Goal: Task Accomplishment & Management: Manage account settings

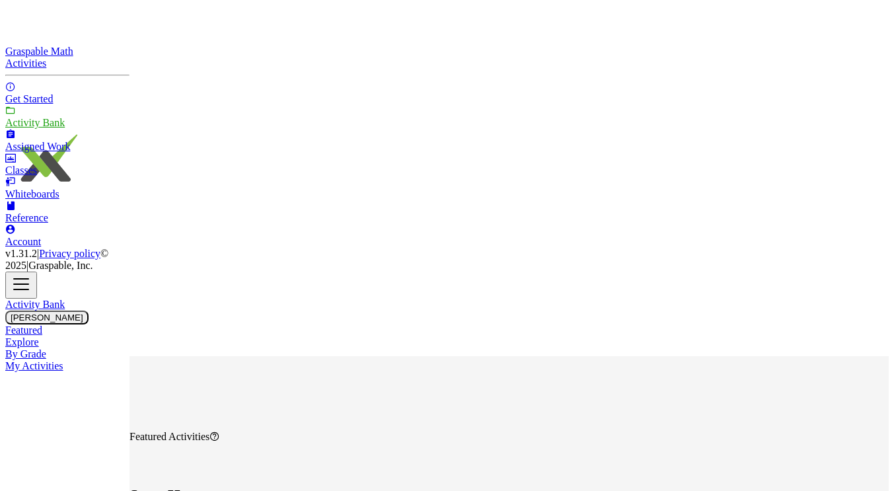
click at [77, 129] on div "Activity Bank" at bounding box center [67, 123] width 124 height 12
type input "*********"
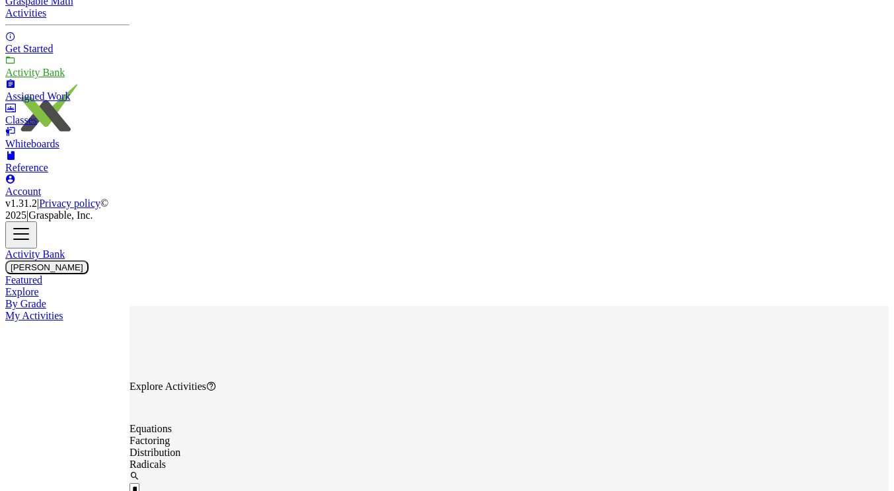
scroll to position [66, 0]
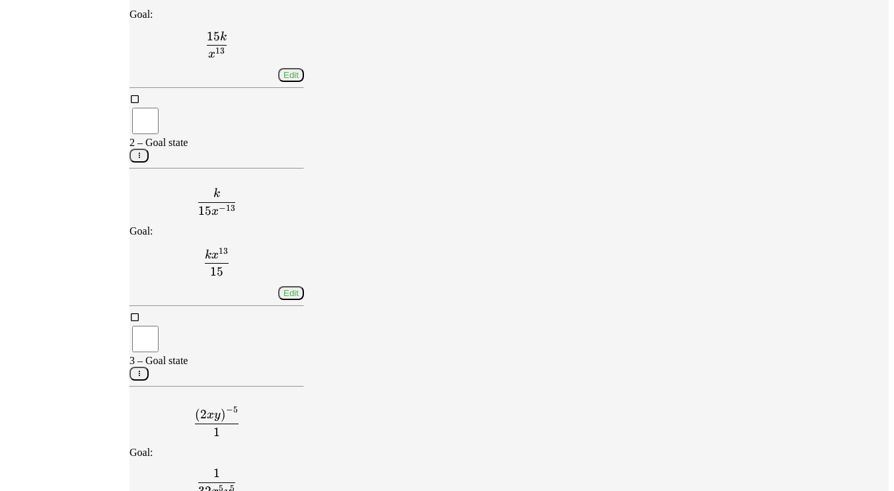
scroll to position [650, 0]
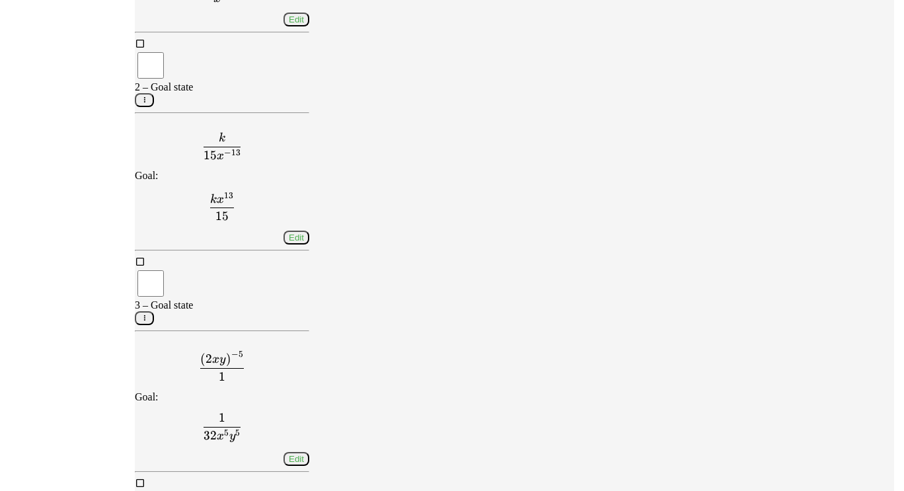
scroll to position [0, 0]
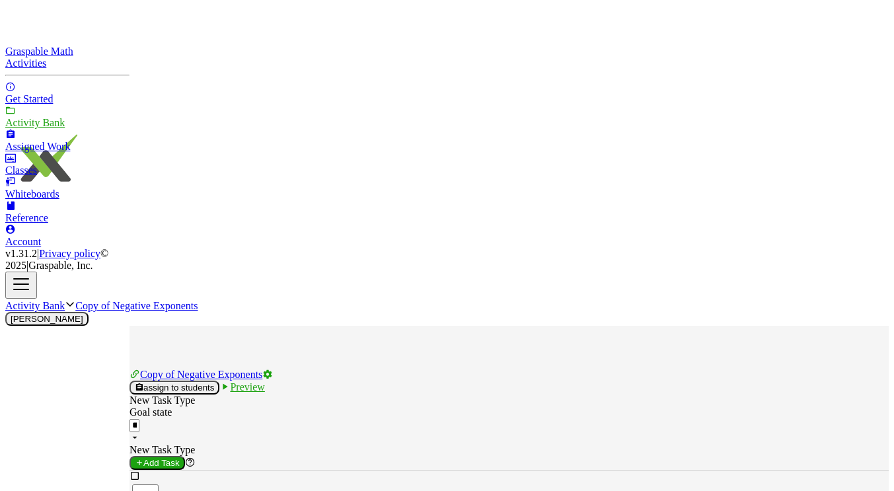
click at [273, 369] on icon at bounding box center [267, 374] width 11 height 11
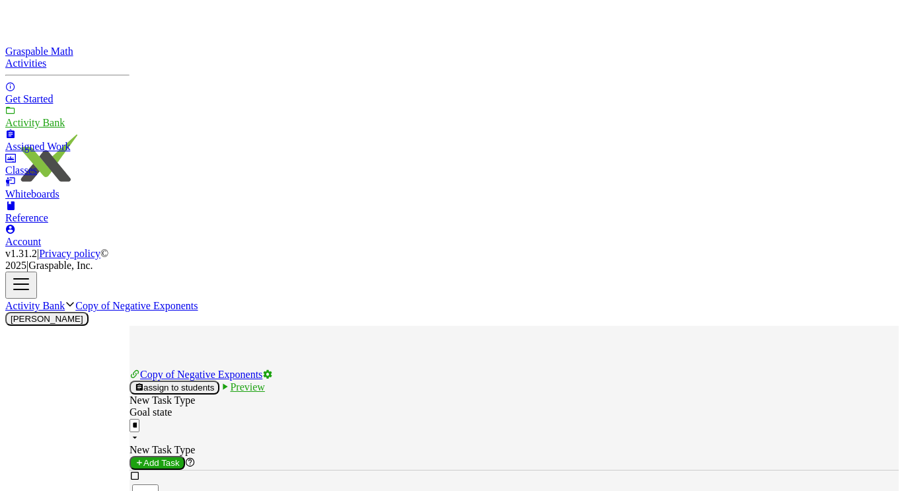
type input "**********"
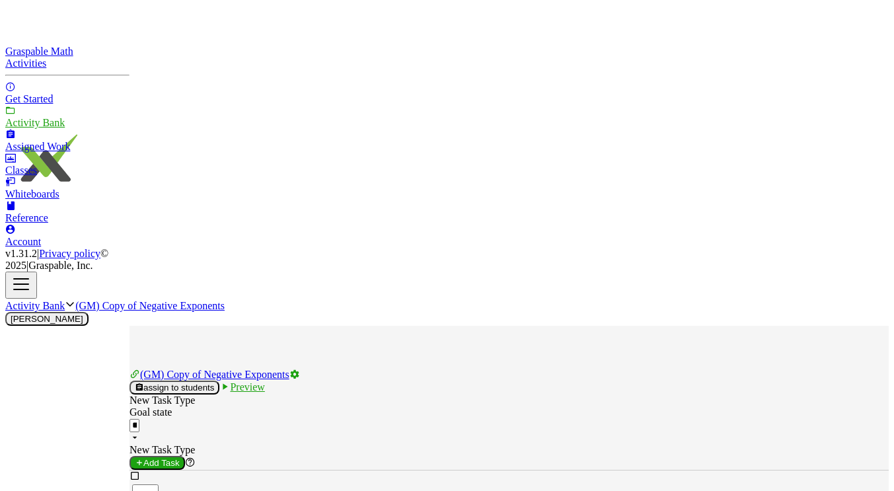
click at [214, 382] on span "assign to students" at bounding box center [174, 387] width 79 height 10
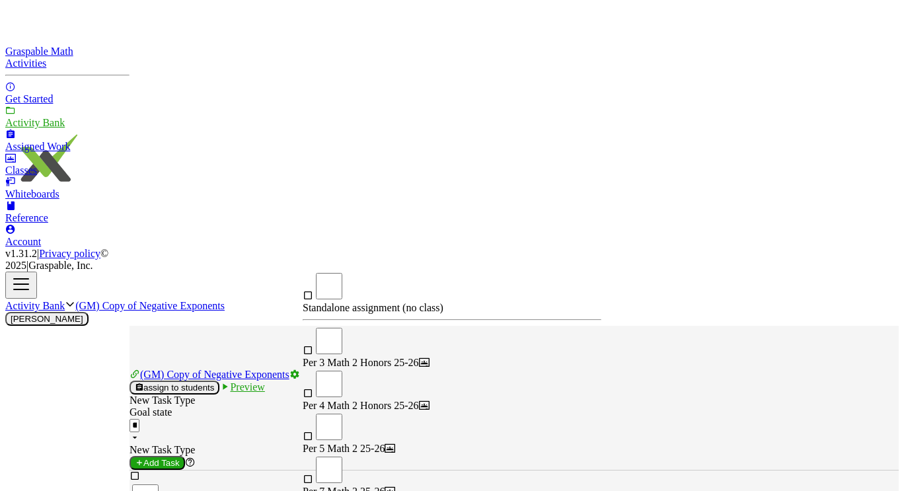
click at [421, 443] on div "Per 5 Math 2 25-26" at bounding box center [452, 449] width 299 height 12
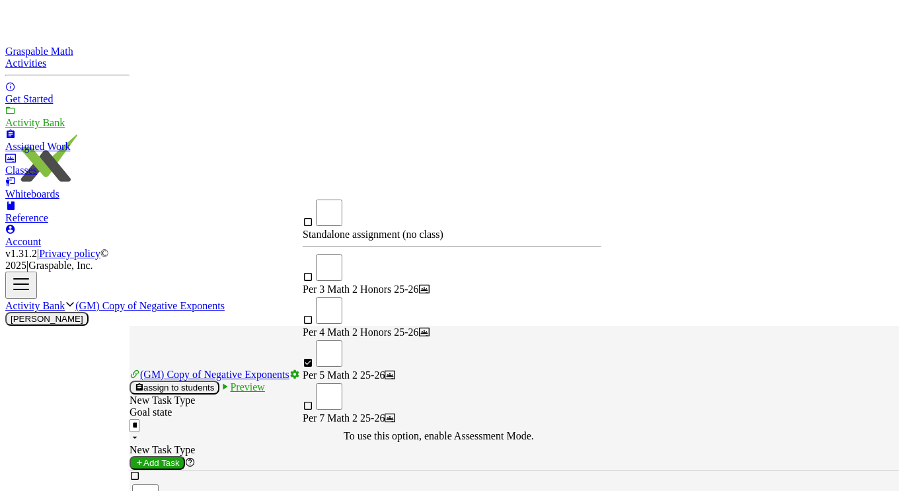
click at [375, 412] on div "Per 7 Math 2 25-26" at bounding box center [452, 418] width 299 height 12
type input "**********"
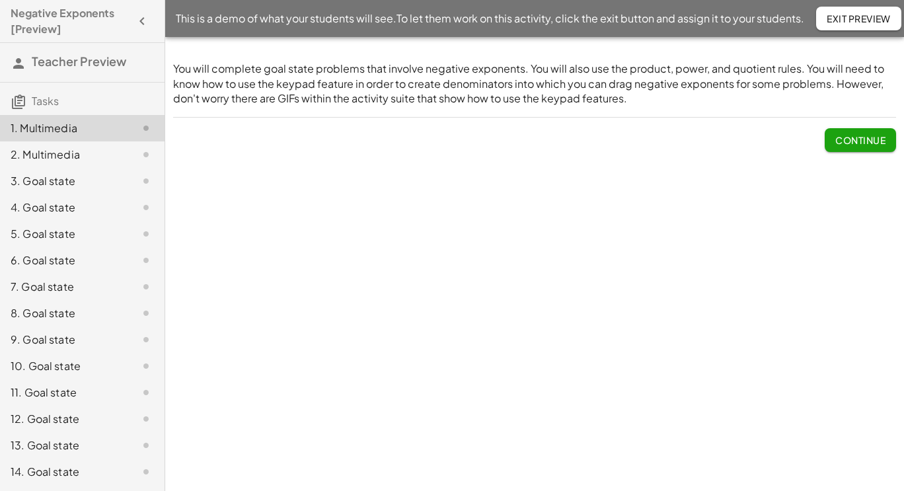
click at [856, 141] on span "Continue" at bounding box center [860, 140] width 50 height 12
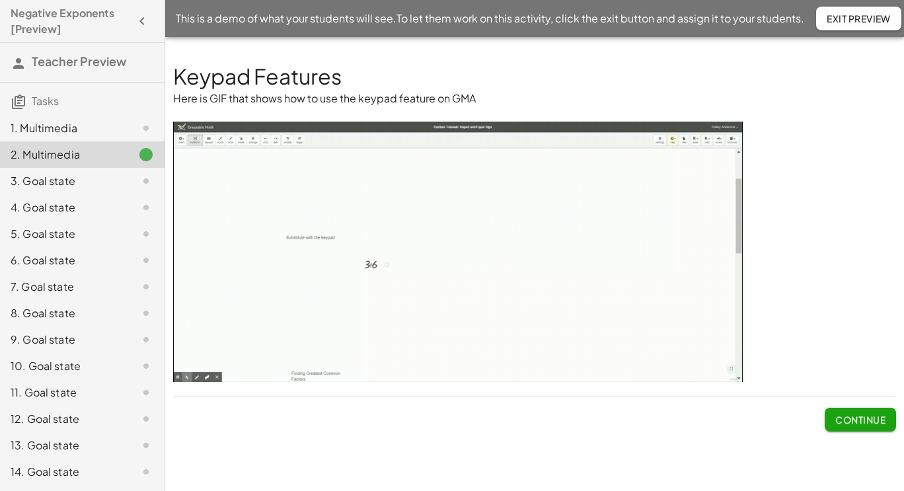
click at [871, 418] on span "Continue" at bounding box center [860, 419] width 50 height 12
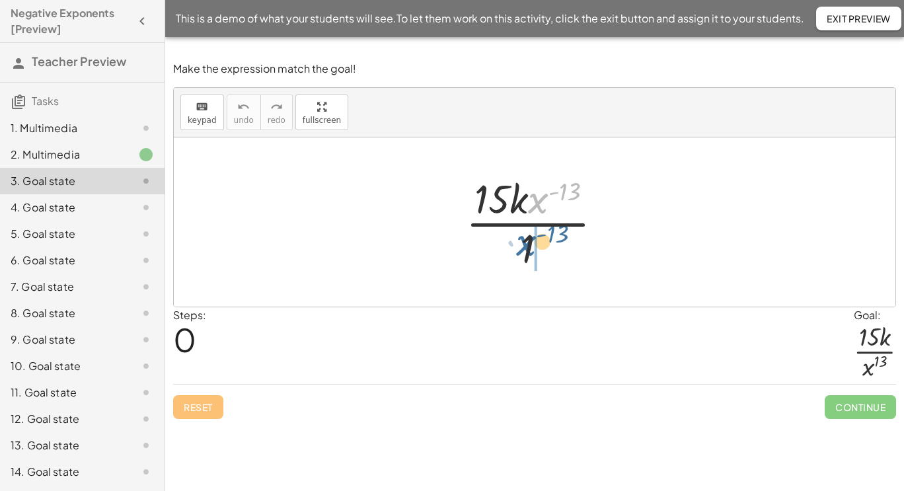
drag, startPoint x: 542, startPoint y: 202, endPoint x: 528, endPoint y: 244, distance: 44.5
click at [528, 244] on div at bounding box center [539, 222] width 161 height 102
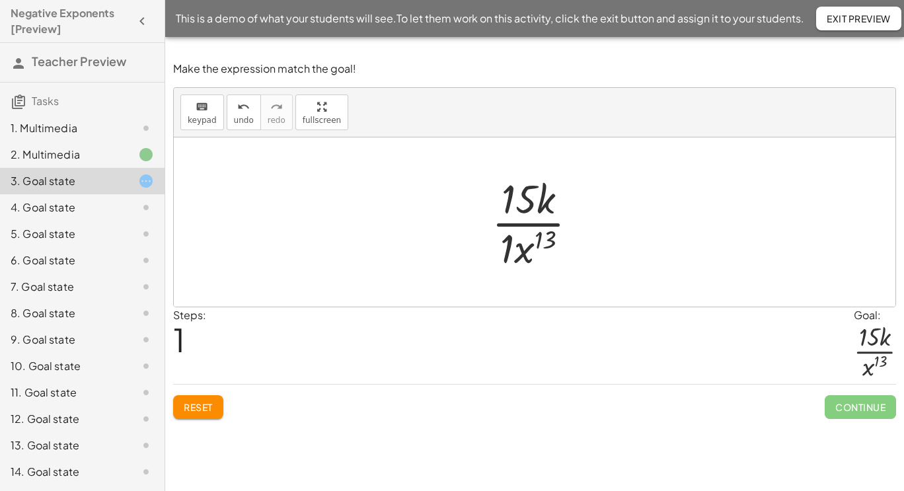
click at [508, 250] on div at bounding box center [540, 222] width 110 height 102
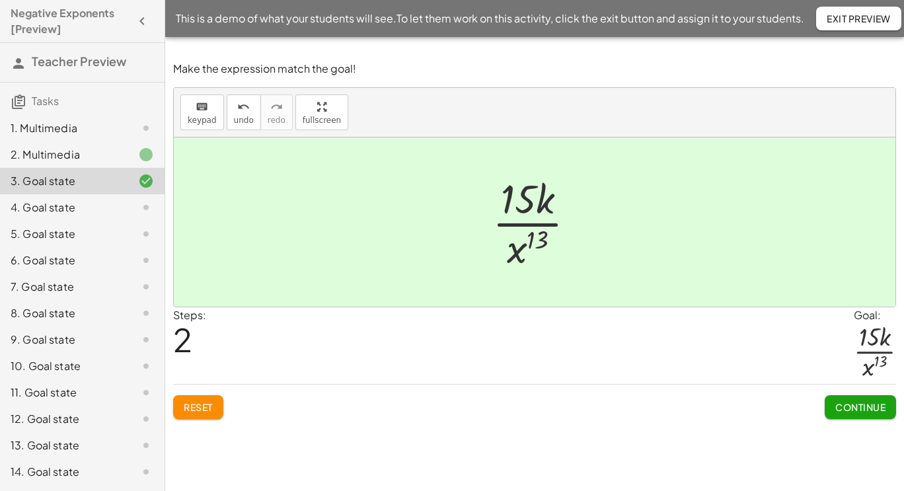
click at [867, 406] on span "Continue" at bounding box center [860, 407] width 50 height 12
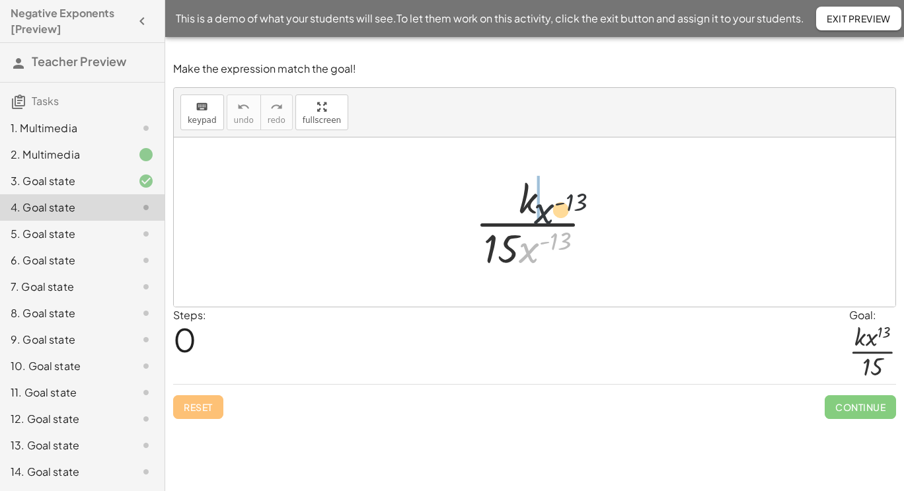
drag, startPoint x: 526, startPoint y: 252, endPoint x: 544, endPoint y: 197, distance: 57.2
click at [544, 197] on div at bounding box center [538, 222] width 141 height 102
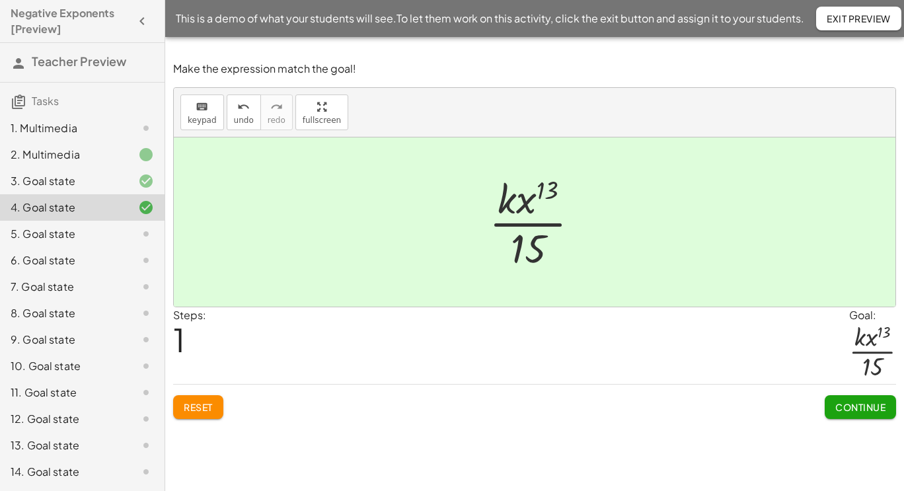
click at [845, 404] on span "Continue" at bounding box center [860, 407] width 50 height 12
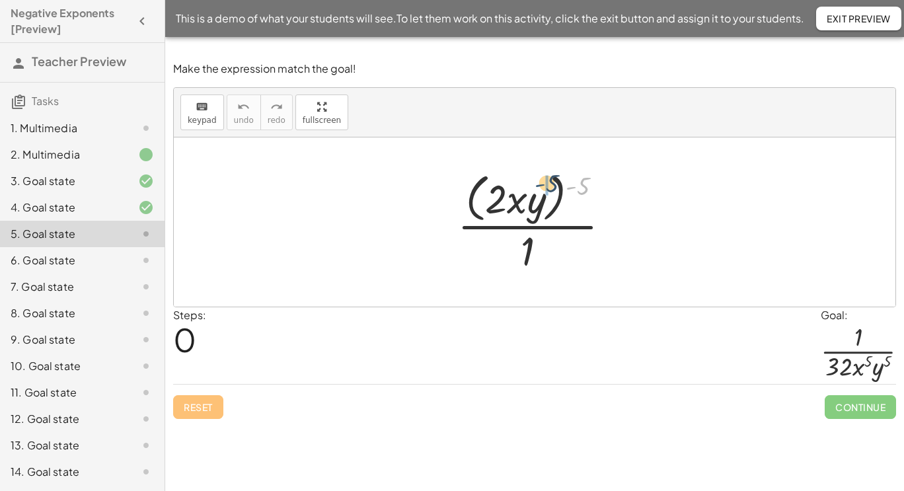
drag, startPoint x: 576, startPoint y: 188, endPoint x: 545, endPoint y: 185, distance: 31.2
click at [545, 185] on div at bounding box center [538, 222] width 177 height 108
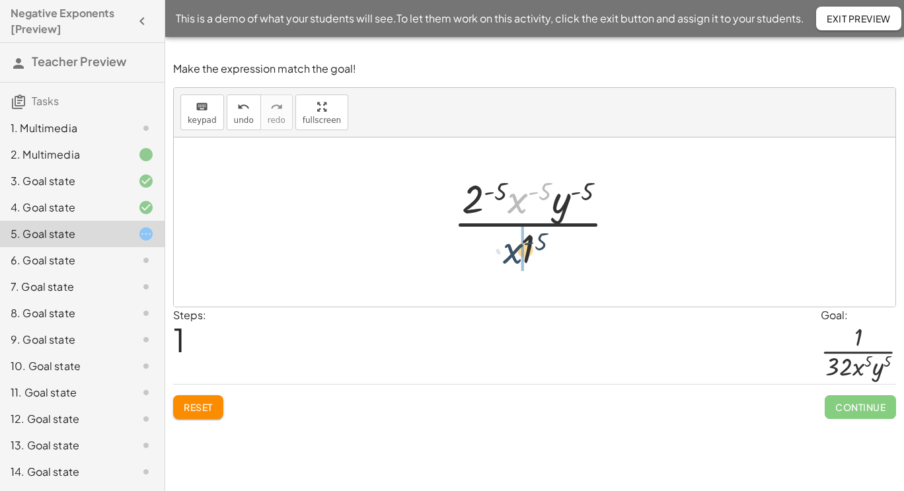
drag, startPoint x: 516, startPoint y: 201, endPoint x: 511, endPoint y: 254, distance: 53.0
click at [511, 254] on div at bounding box center [540, 222] width 186 height 102
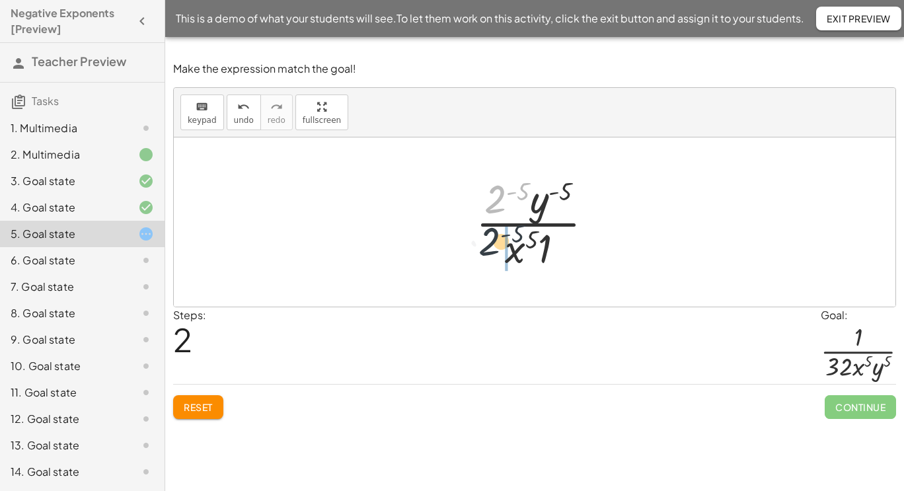
drag, startPoint x: 499, startPoint y: 197, endPoint x: 492, endPoint y: 248, distance: 51.4
click at [492, 248] on div at bounding box center [539, 222] width 141 height 102
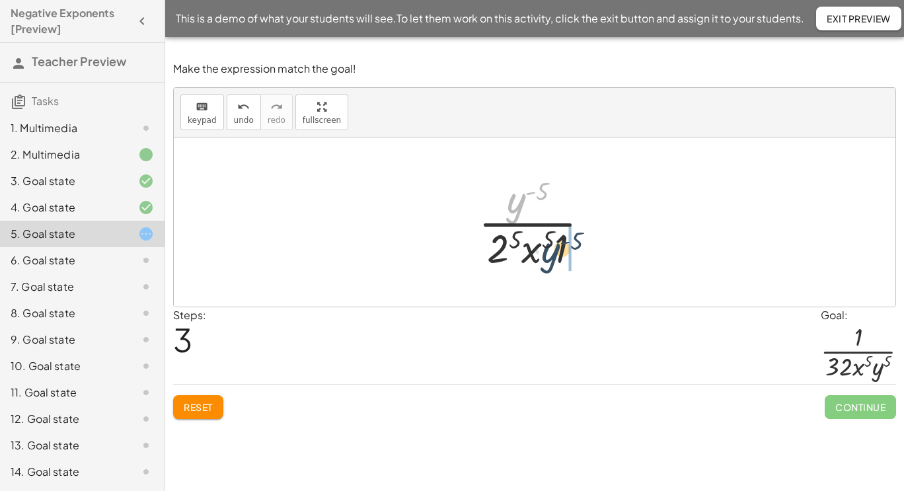
drag, startPoint x: 518, startPoint y: 197, endPoint x: 553, endPoint y: 248, distance: 61.7
click at [553, 248] on div at bounding box center [539, 222] width 135 height 102
click at [546, 250] on div at bounding box center [539, 222] width 166 height 102
click at [495, 241] on div at bounding box center [539, 222] width 153 height 102
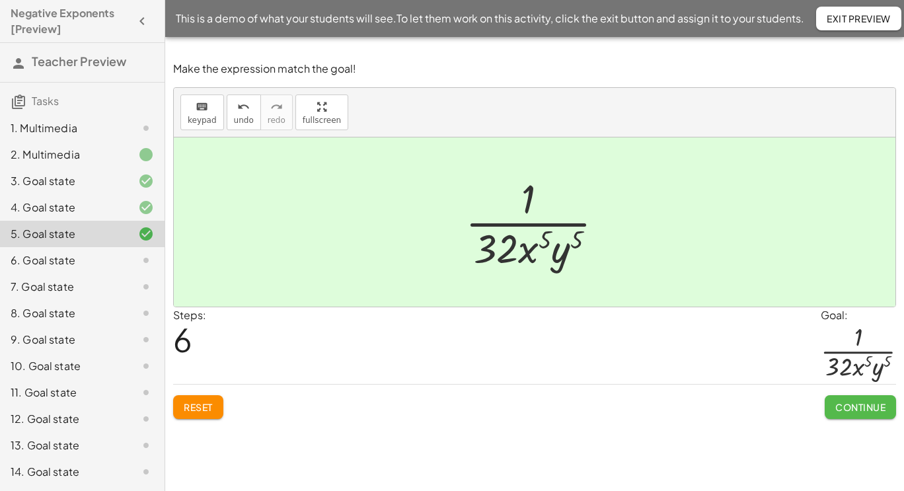
click at [849, 402] on span "Continue" at bounding box center [860, 407] width 50 height 12
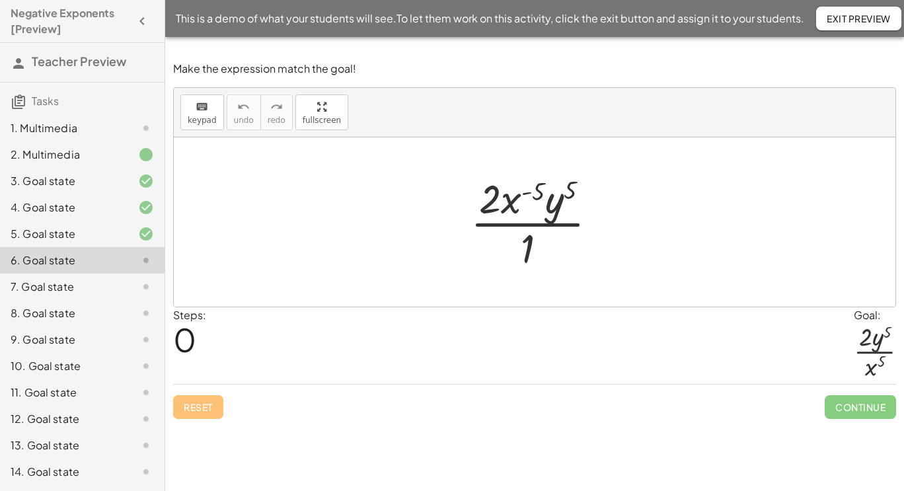
click at [59, 291] on div "7. Goal state" at bounding box center [64, 287] width 106 height 16
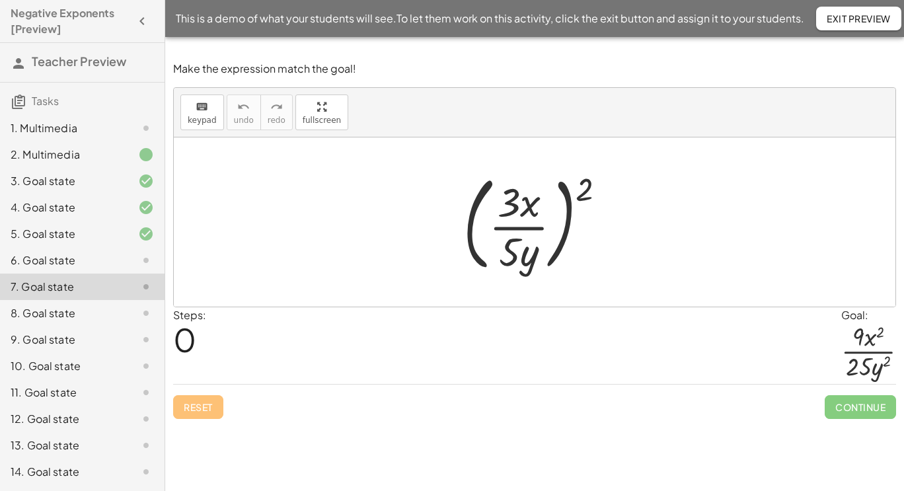
click at [59, 312] on div "8. Goal state" at bounding box center [64, 313] width 106 height 16
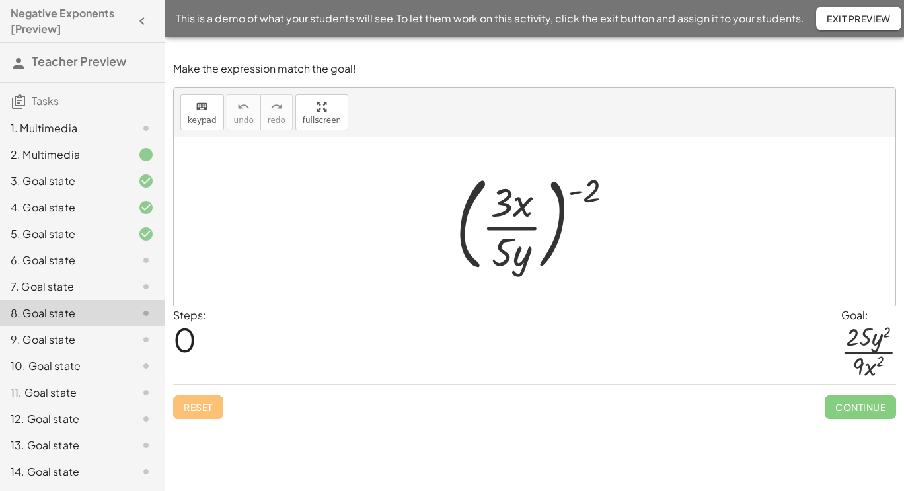
click at [66, 338] on div "9. Goal state" at bounding box center [64, 340] width 106 height 16
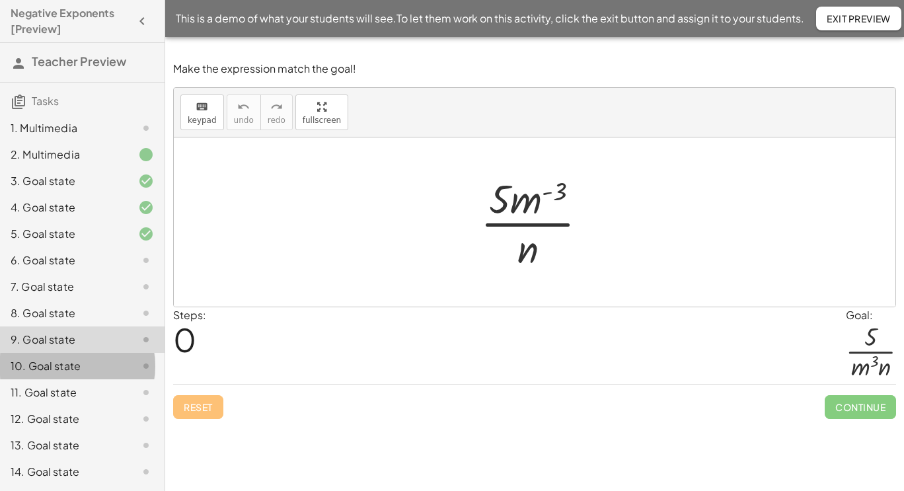
click at [73, 367] on div "10. Goal state" at bounding box center [64, 366] width 106 height 16
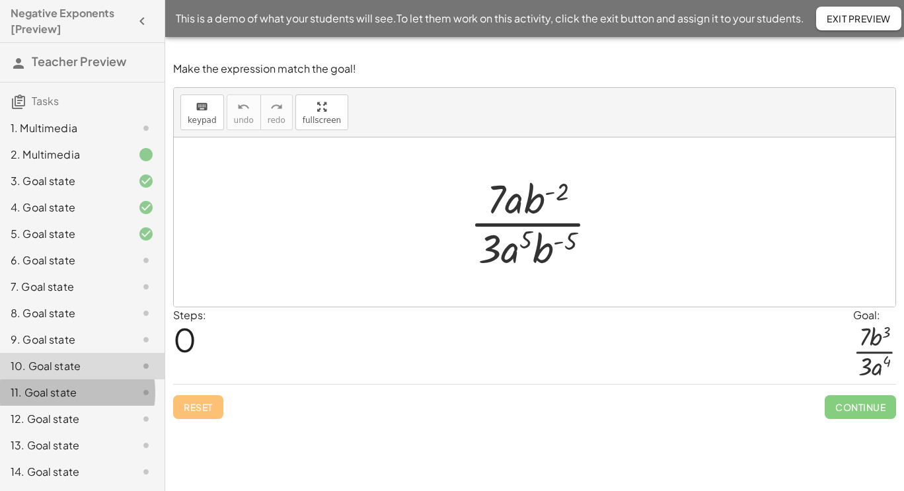
click at [71, 394] on div "11. Goal state" at bounding box center [64, 392] width 106 height 16
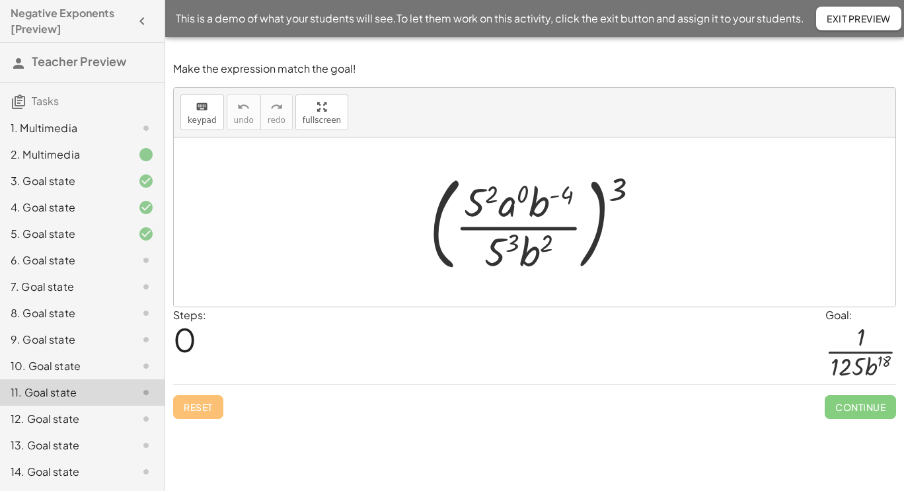
click at [69, 419] on div "12. Goal state" at bounding box center [64, 419] width 106 height 16
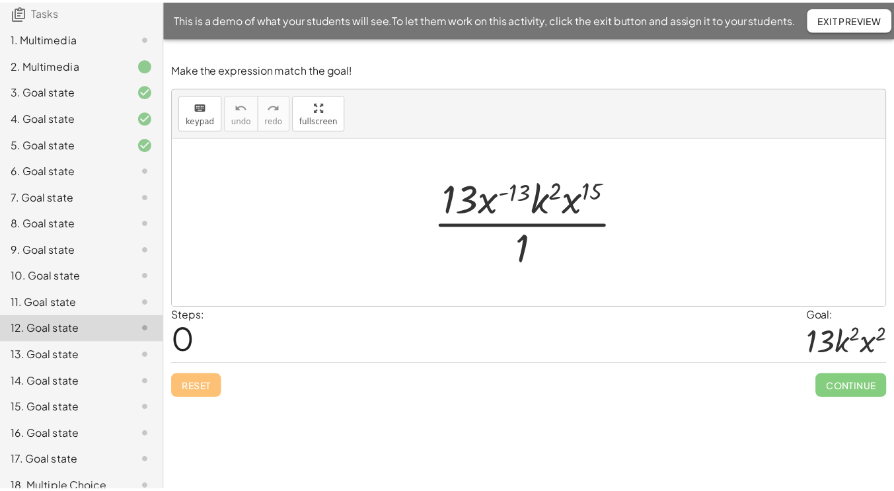
scroll to position [131, 0]
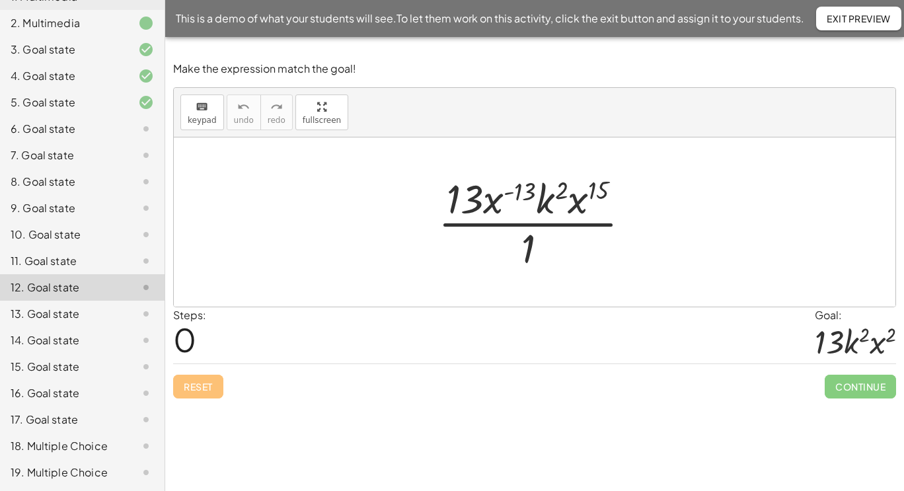
click at [59, 317] on div "13. Goal state" at bounding box center [64, 314] width 106 height 16
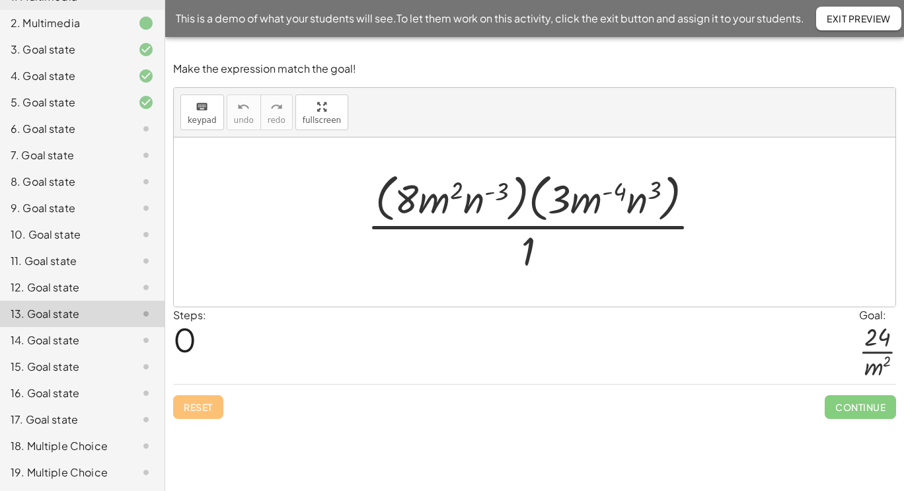
click at [55, 336] on div "14. Goal state" at bounding box center [64, 340] width 106 height 16
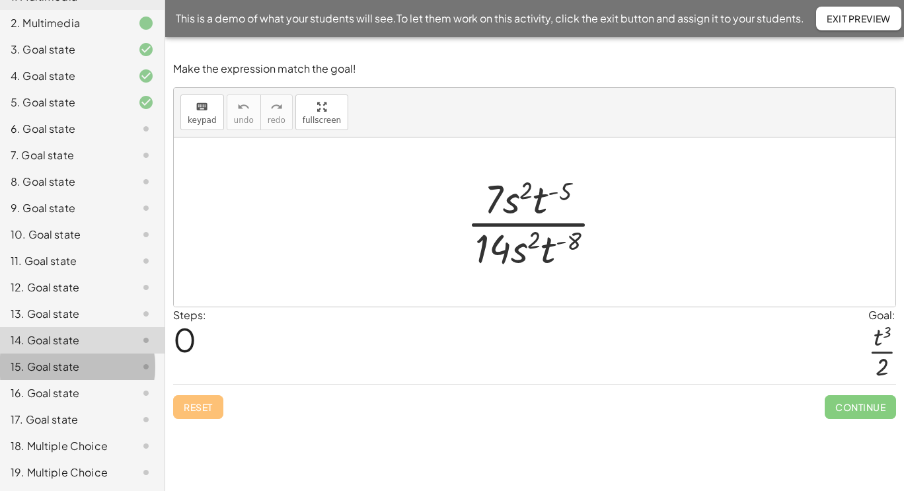
click at [61, 378] on div "15. Goal state" at bounding box center [82, 366] width 164 height 26
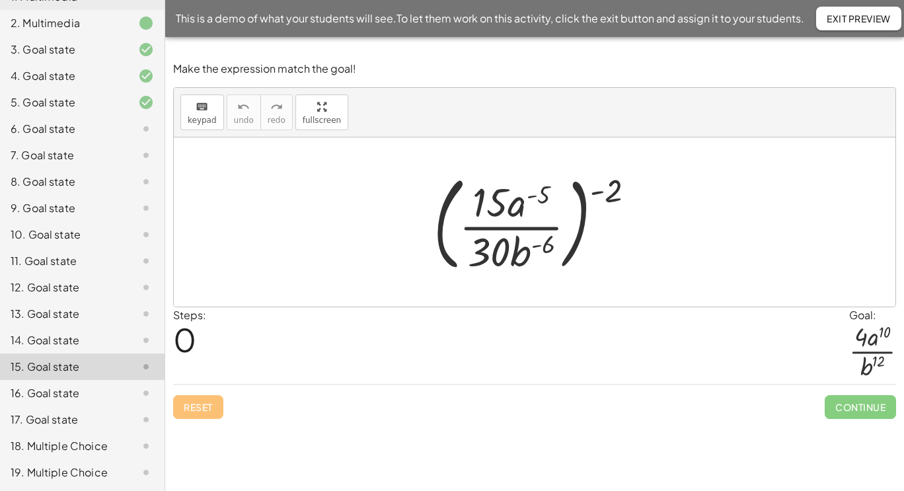
click at [65, 392] on div "16. Goal state" at bounding box center [64, 393] width 106 height 16
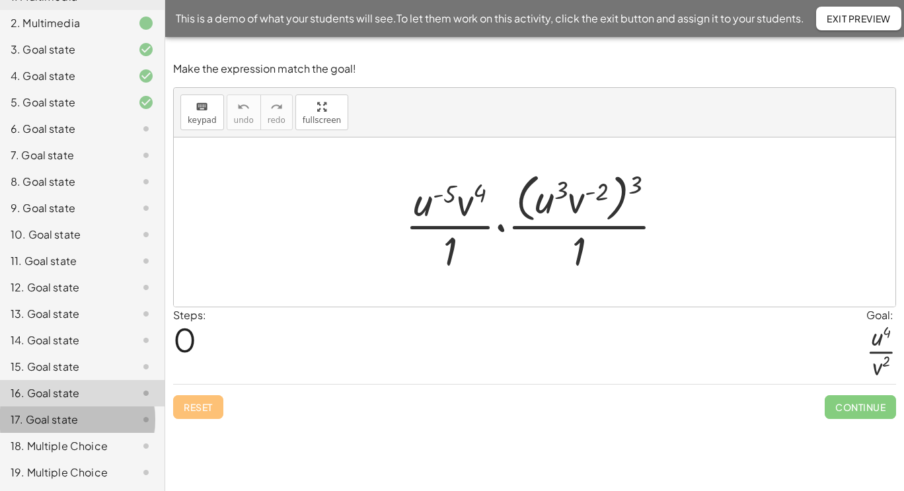
click at [69, 419] on div "17. Goal state" at bounding box center [64, 420] width 106 height 16
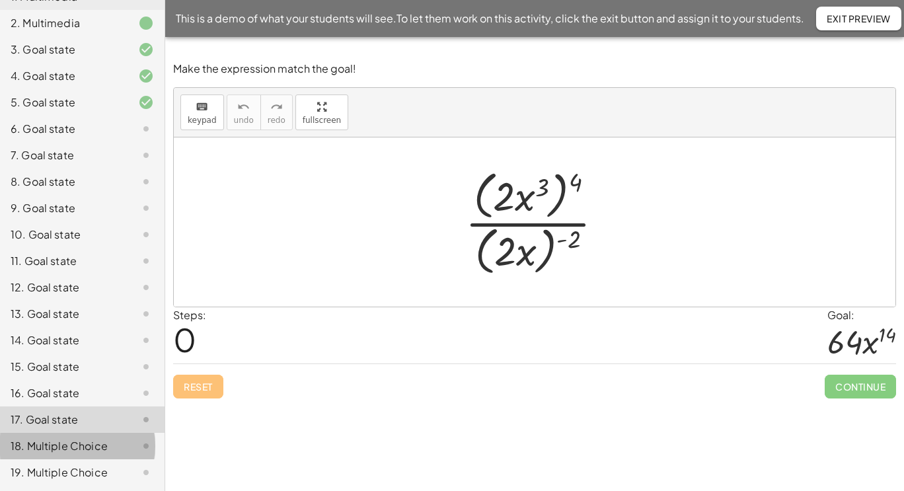
click at [81, 443] on div "18. Multiple Choice" at bounding box center [64, 446] width 106 height 16
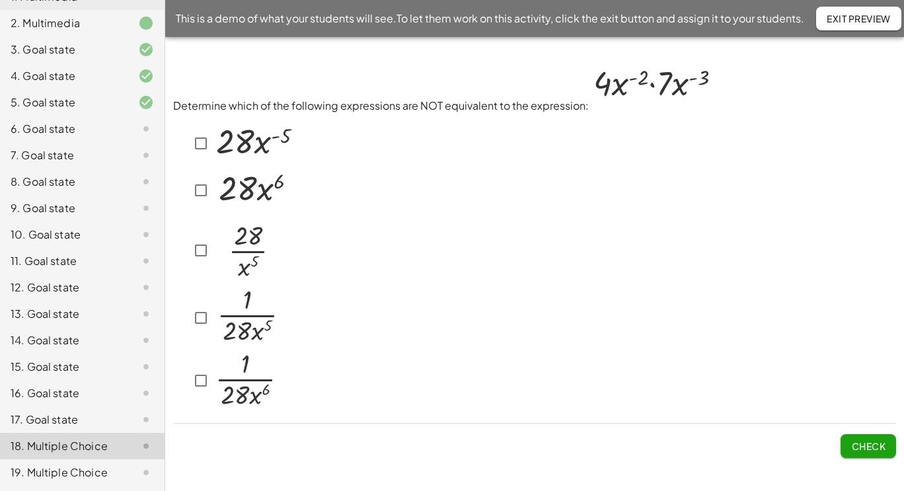
click at [83, 467] on div "19. Multiple Choice" at bounding box center [64, 472] width 106 height 16
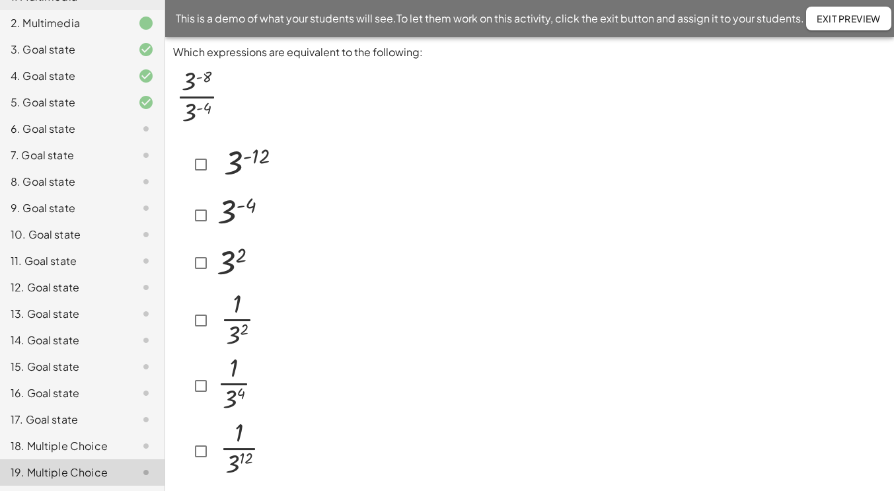
click at [828, 26] on button "Exit Preview" at bounding box center [848, 19] width 85 height 24
